Goal: Find specific page/section: Find specific page/section

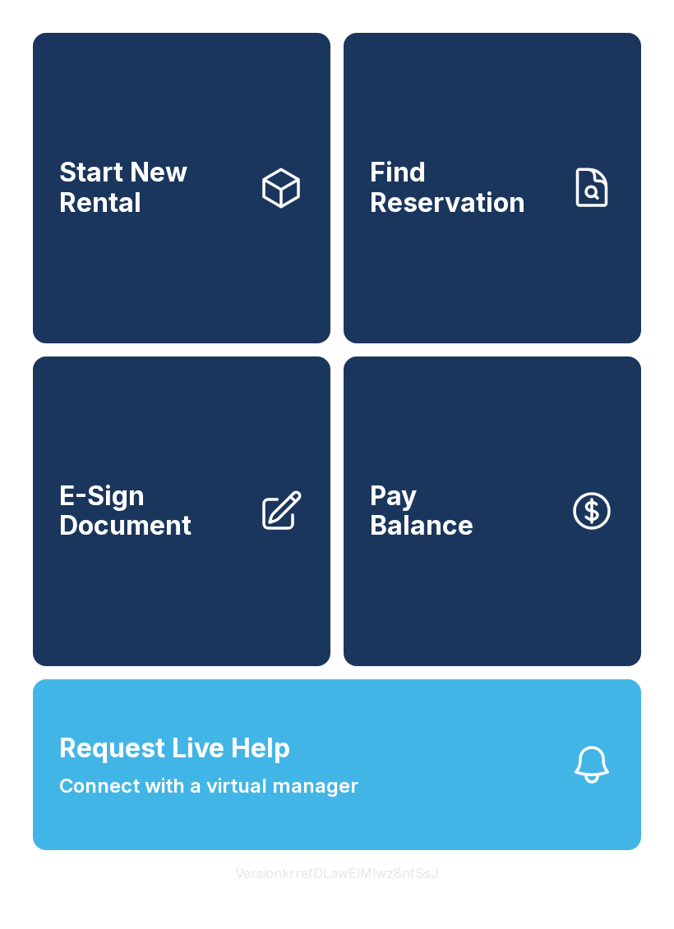
click at [354, 896] on button "Version krrefDLawElMlwz8nfSsJ" at bounding box center [337, 873] width 230 height 46
click at [353, 896] on button "Version krrefDLawElMlwz8nfSsJ" at bounding box center [337, 873] width 230 height 46
click at [360, 896] on button "Version krrefDLawElMlwz8nfSsJ" at bounding box center [337, 873] width 230 height 46
click at [359, 896] on button "Version krrefDLawElMlwz8nfSsJ" at bounding box center [337, 873] width 230 height 46
click at [344, 896] on button "Version krrefDLawElMlwz8nfSsJ" at bounding box center [337, 873] width 230 height 46
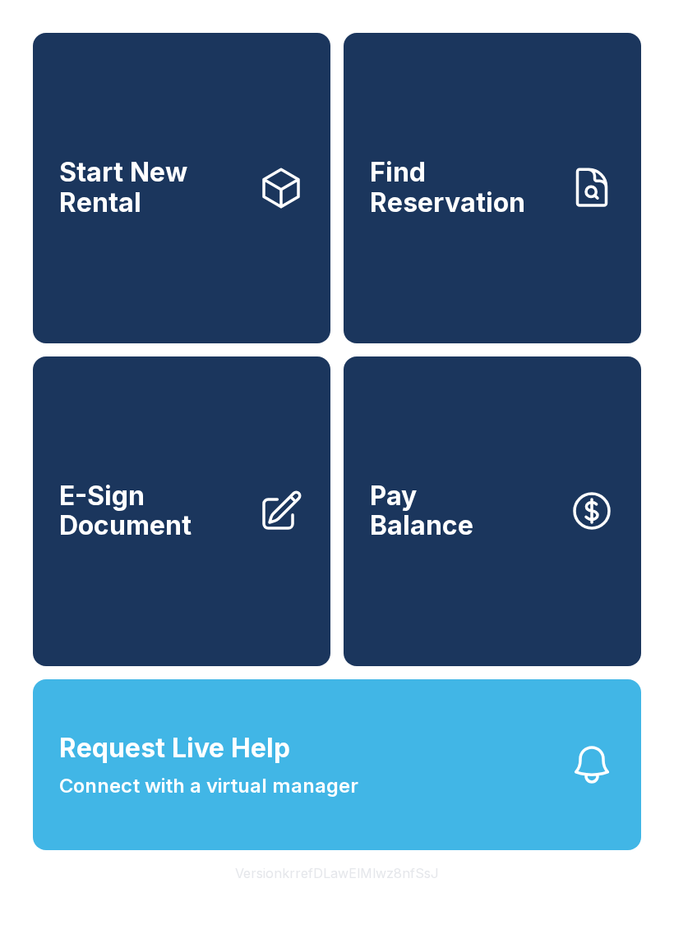
click at [344, 896] on button "Version krrefDLawElMlwz8nfSsJ" at bounding box center [337, 873] width 230 height 46
click at [356, 896] on button "Version krrefDLawElMlwz8nfSsJ" at bounding box center [337, 873] width 230 height 46
click at [367, 896] on button "Version krrefDLawElMlwz8nfSsJ" at bounding box center [337, 873] width 230 height 46
click at [375, 896] on button "Version krrefDLawElMlwz8nfSsJ" at bounding box center [337, 873] width 230 height 46
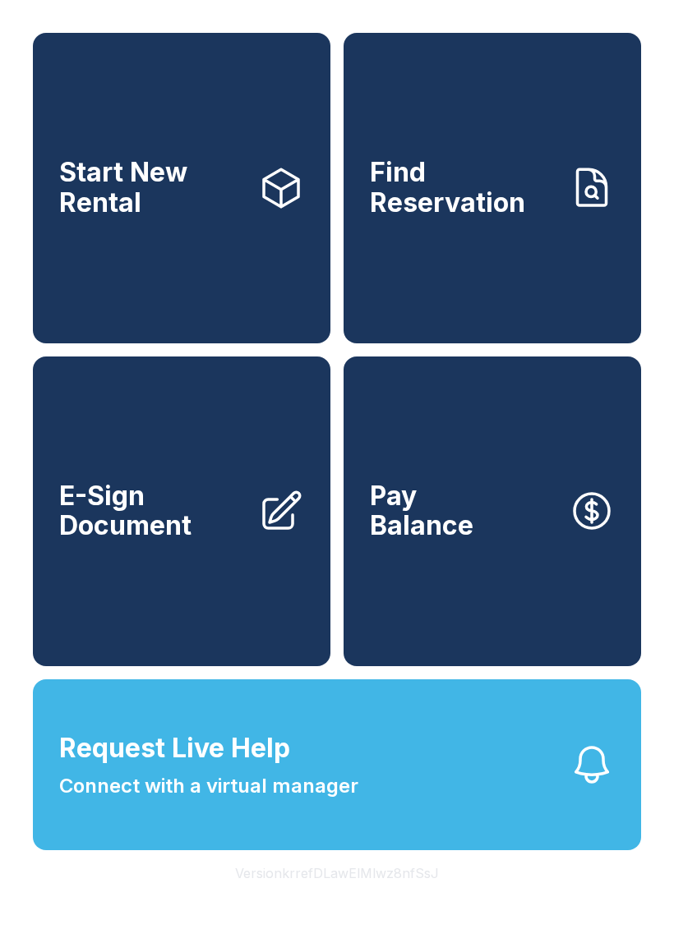
click at [375, 896] on button "Version krrefDLawElMlwz8nfSsJ" at bounding box center [337, 873] width 230 height 46
click at [382, 896] on button "Version krrefDLawElMlwz8nfSsJ" at bounding box center [337, 873] width 230 height 46
click at [372, 896] on button "Version krrefDLawElMlwz8nfSsJ" at bounding box center [337, 873] width 230 height 46
click at [371, 896] on button "Version krrefDLawElMlwz8nfSsJ" at bounding box center [337, 873] width 230 height 46
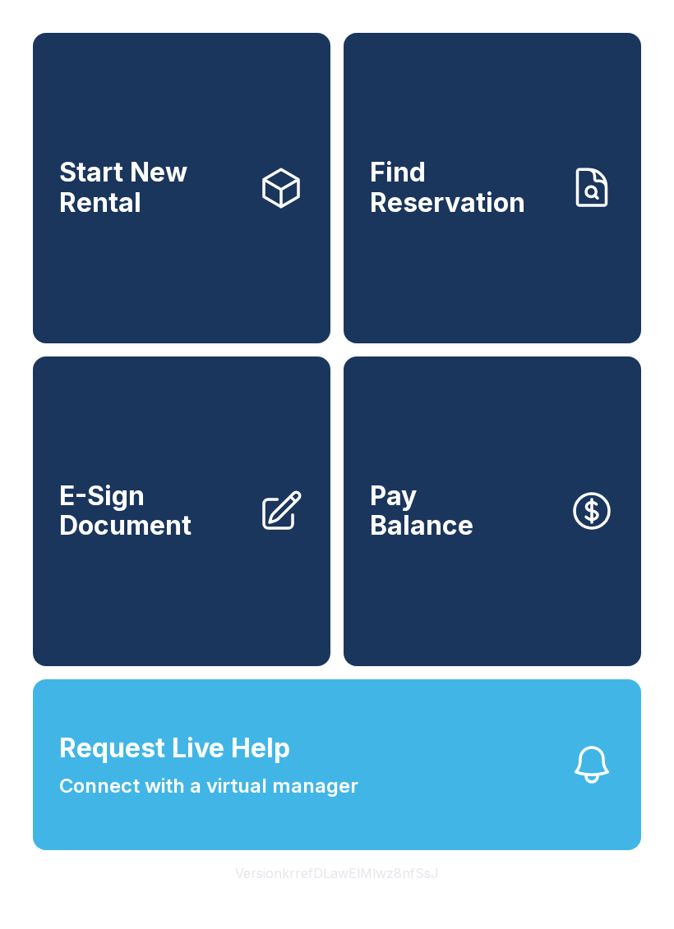
click at [368, 896] on button "Version krrefDLawElMlwz8nfSsJ" at bounding box center [337, 873] width 230 height 46
click at [367, 896] on button "Version krrefDLawElMlwz8nfSsJ" at bounding box center [337, 873] width 230 height 46
